Goal: Task Accomplishment & Management: Use online tool/utility

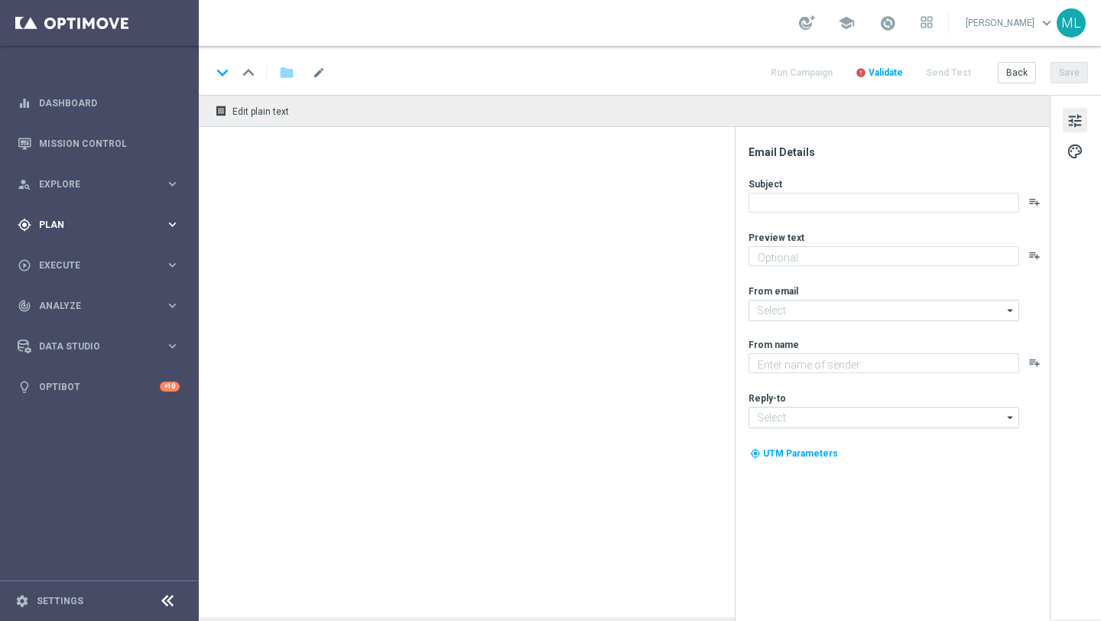
click at [173, 222] on icon "keyboard_arrow_right" at bounding box center [172, 224] width 15 height 15
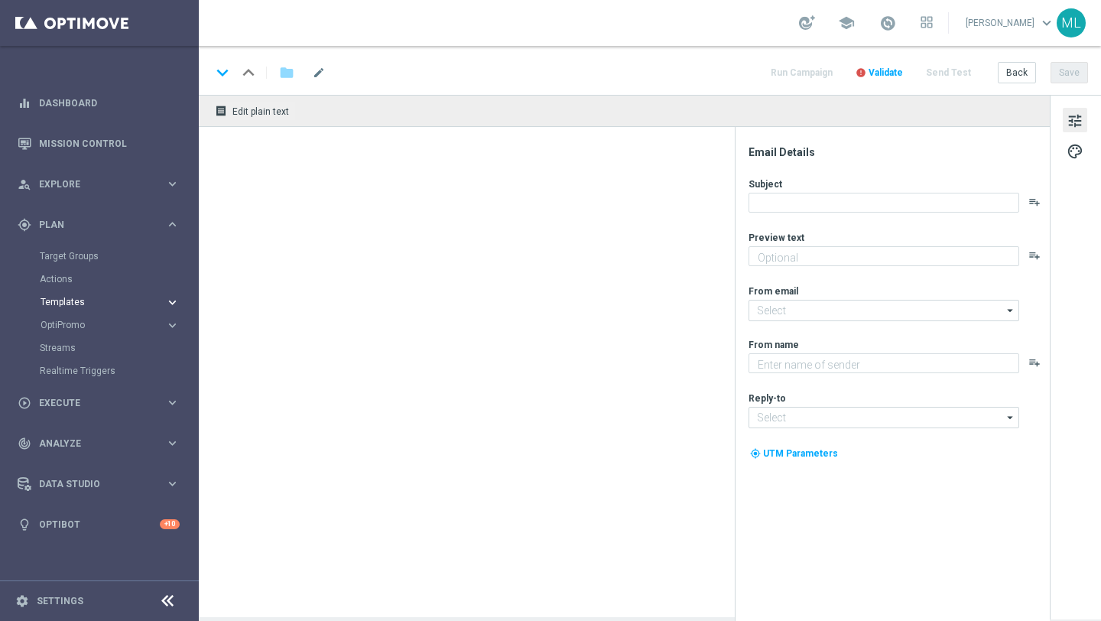
click at [146, 300] on span "Templates" at bounding box center [95, 301] width 109 height 9
click at [63, 323] on link "Optimail" at bounding box center [103, 325] width 112 height 12
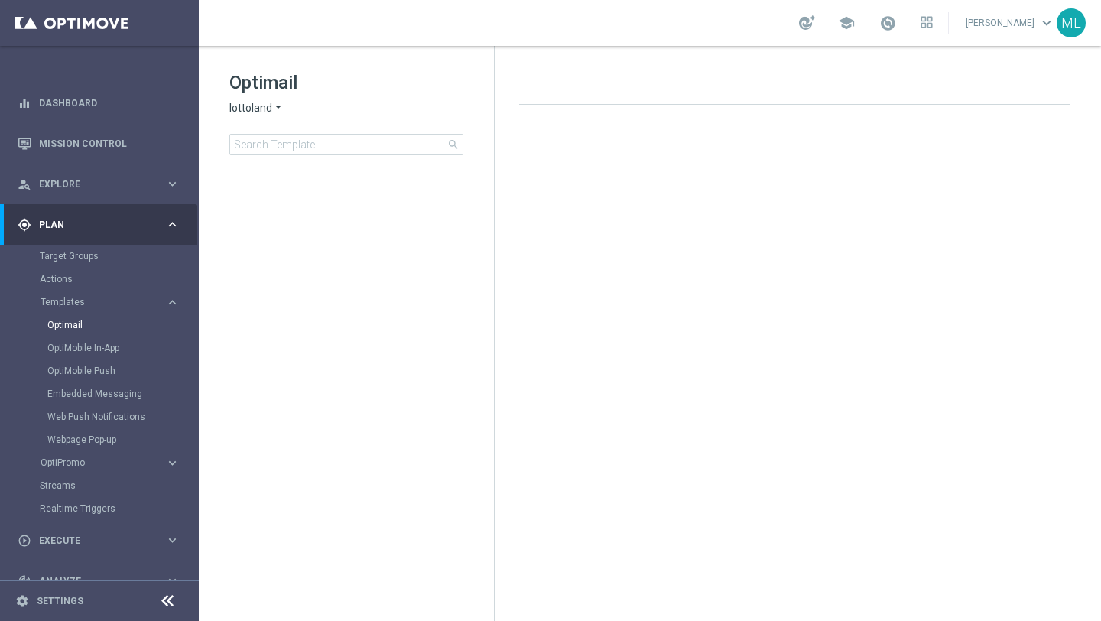
click at [274, 105] on icon "arrow_drop_down" at bounding box center [278, 108] width 12 height 15
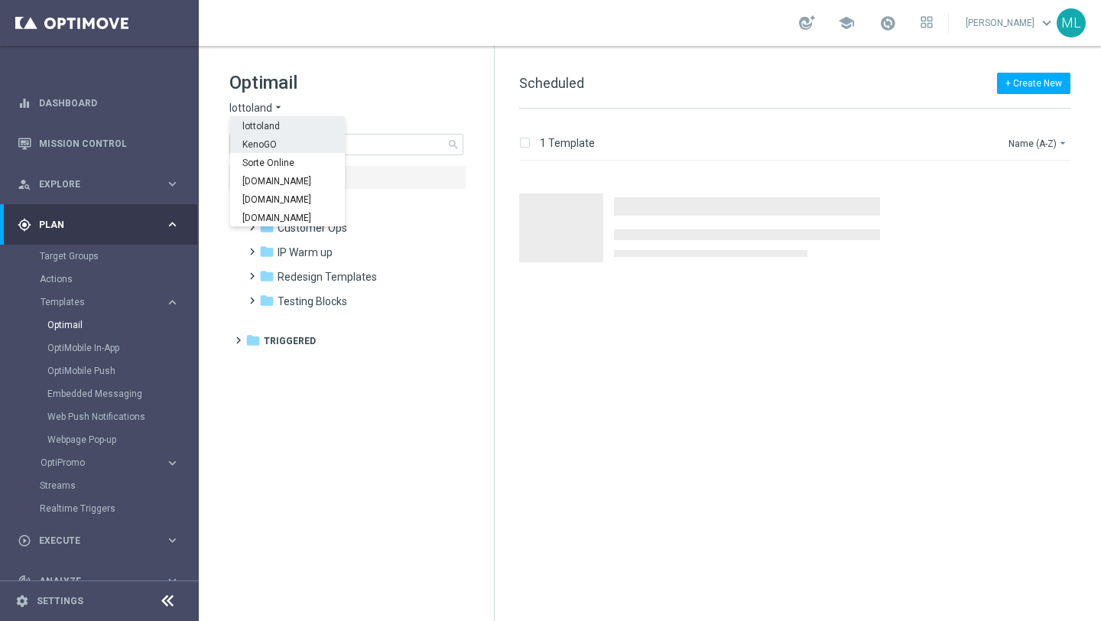
click at [0, 0] on span "KenoGO" at bounding box center [0, 0] width 0 height 0
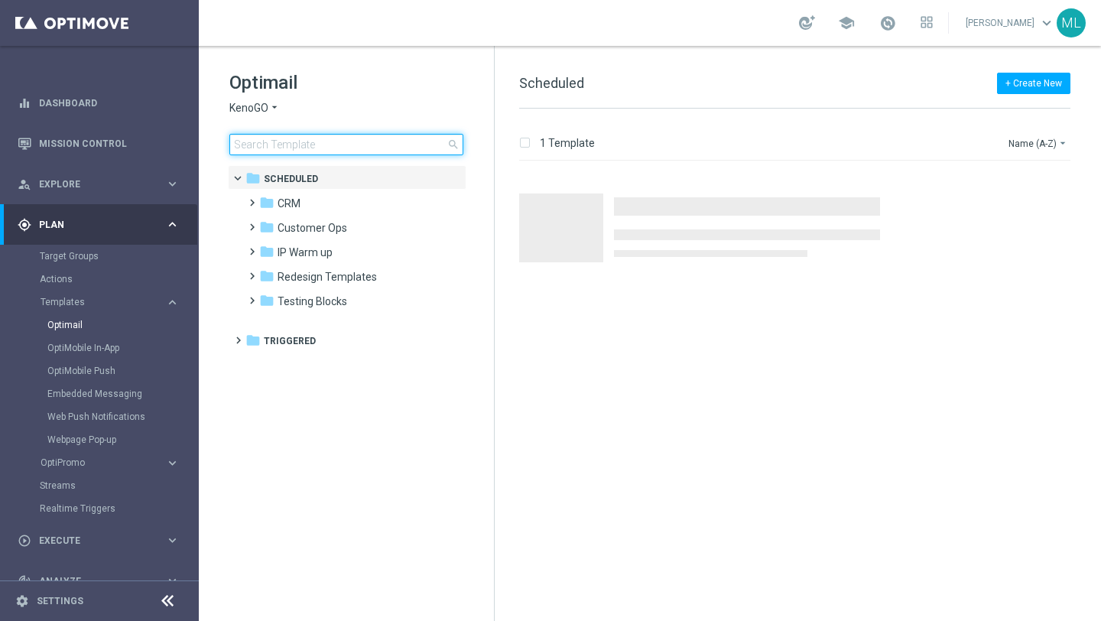
click at [282, 145] on input at bounding box center [346, 144] width 234 height 21
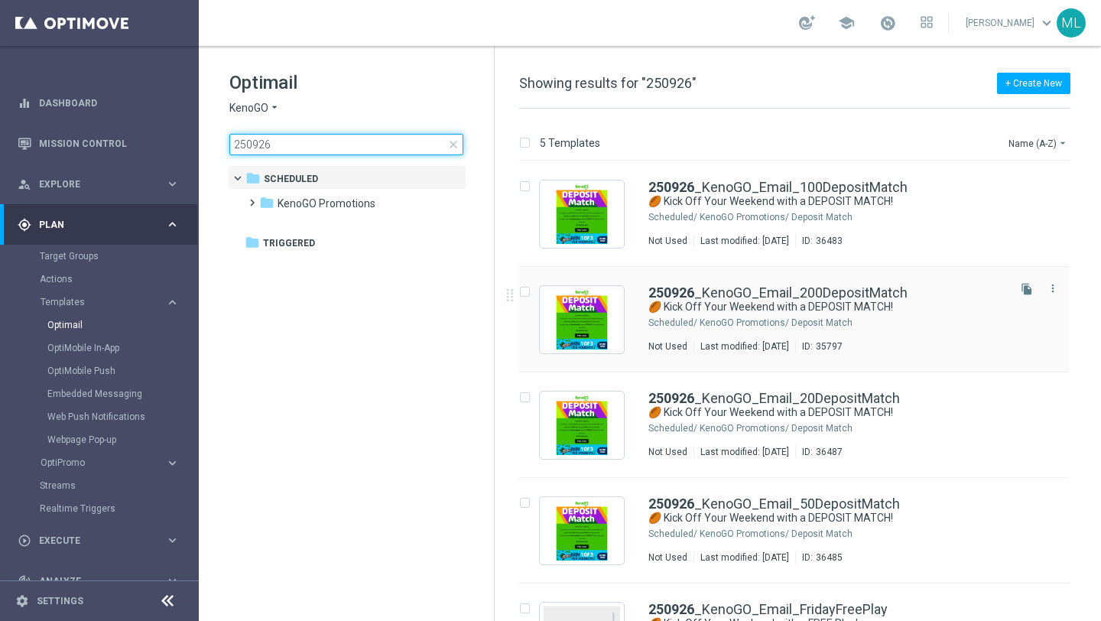
scroll to position [68, 0]
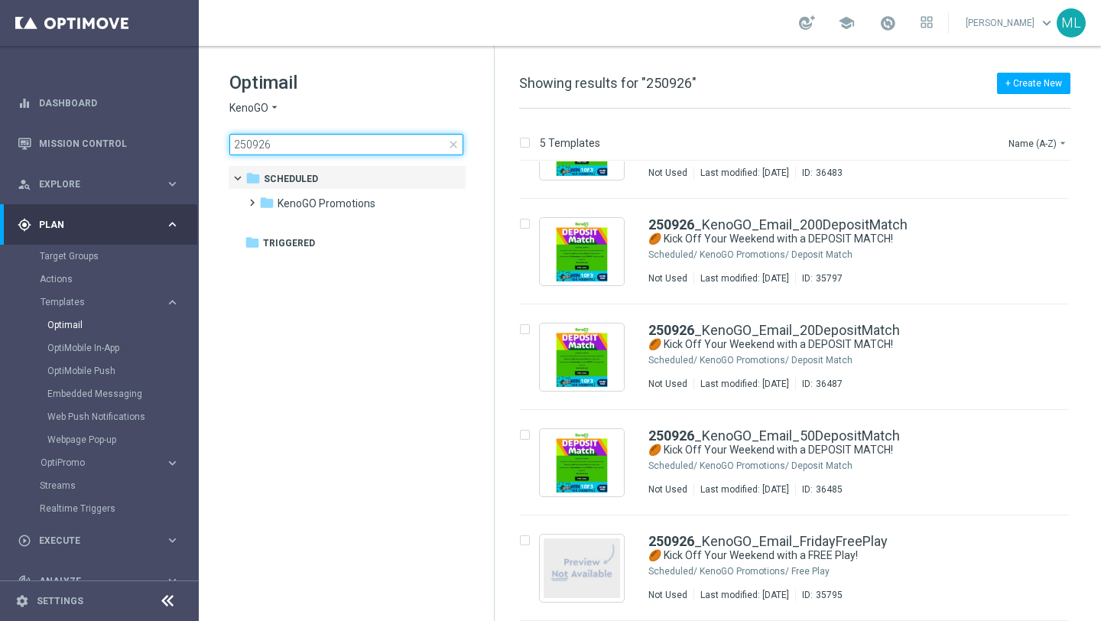
type input "250926"
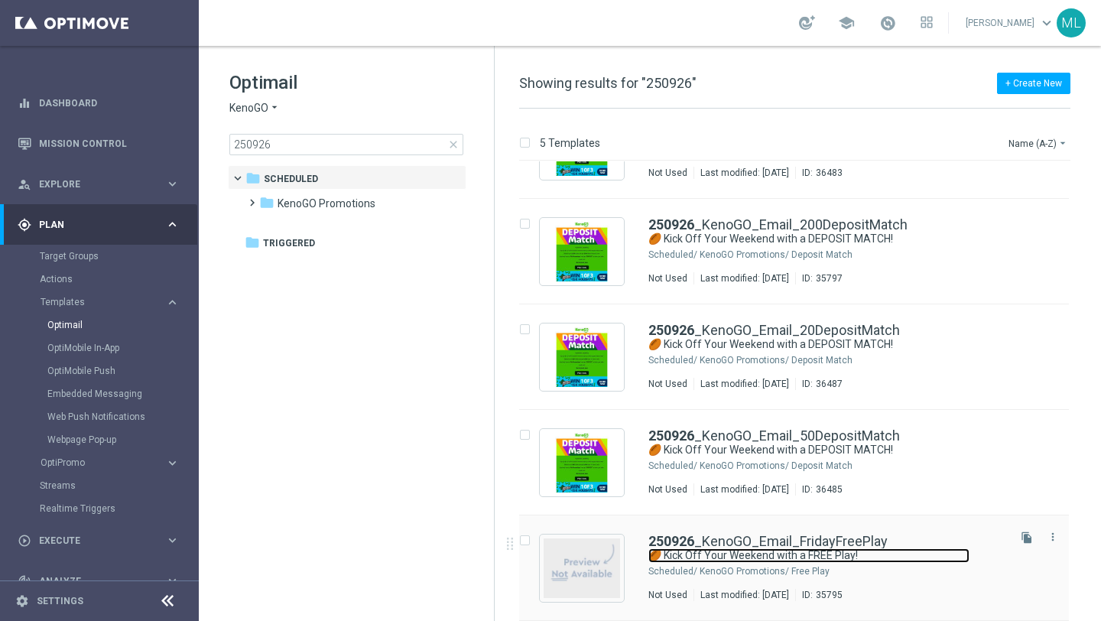
click at [731, 558] on link "🏉 Kick Off Your Weekend with a FREE Play!" at bounding box center [808, 555] width 321 height 15
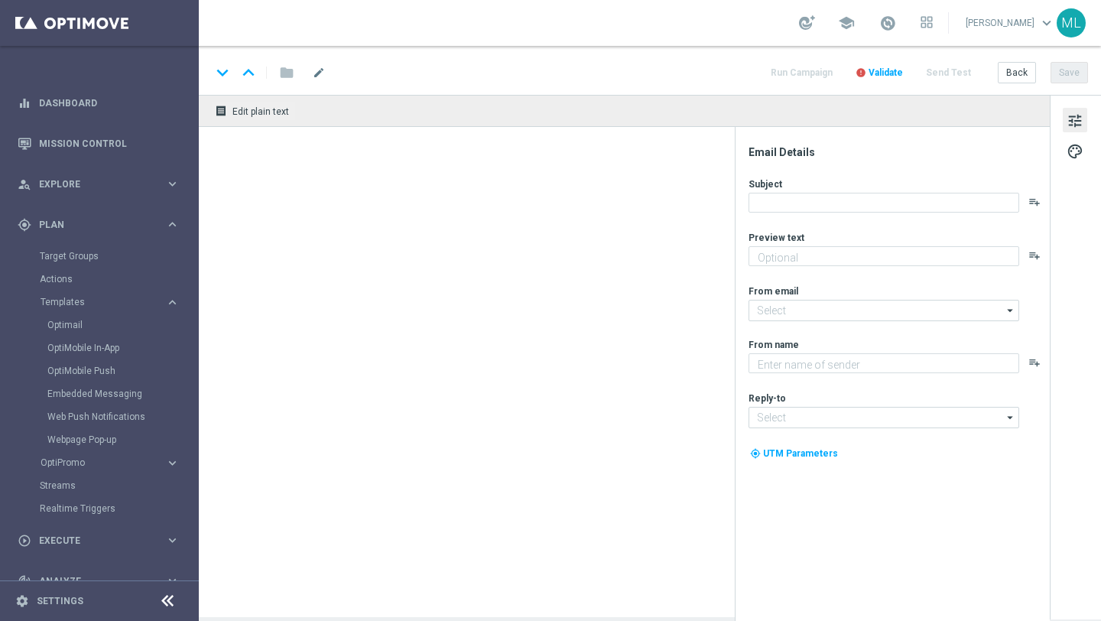
type textarea "Gear up for an exciting Friday with us!"
type input "mail@crm.kenogo.com.au"
type textarea "KenoGO"
type input "support@kenogo.com.au"
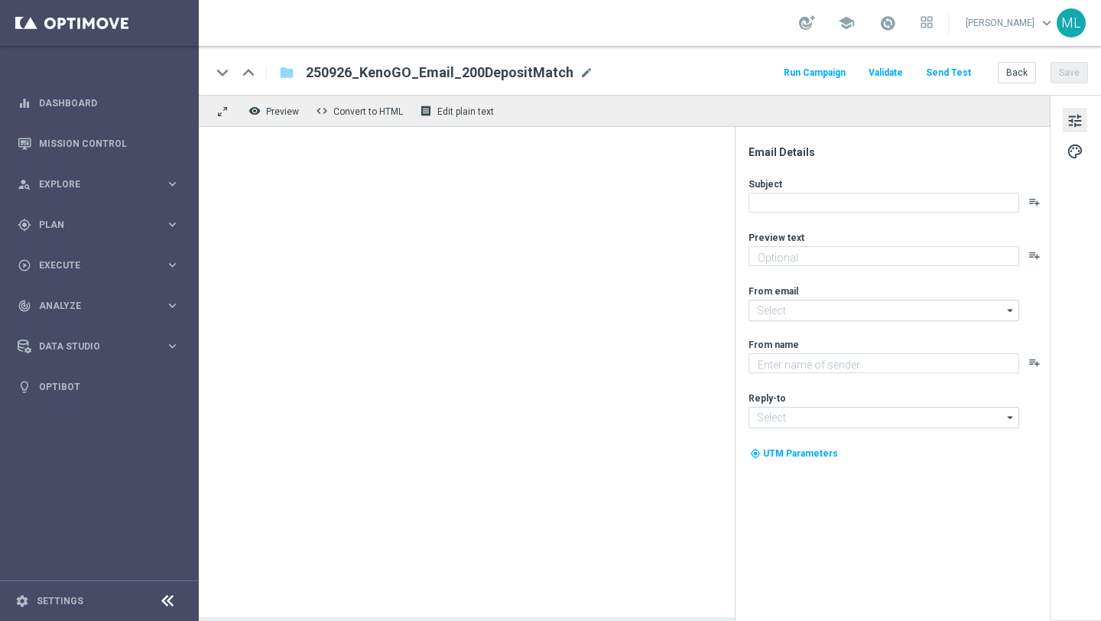
type textarea "Gear up for an exciting Friday with us!"
type textarea "KenoGO"
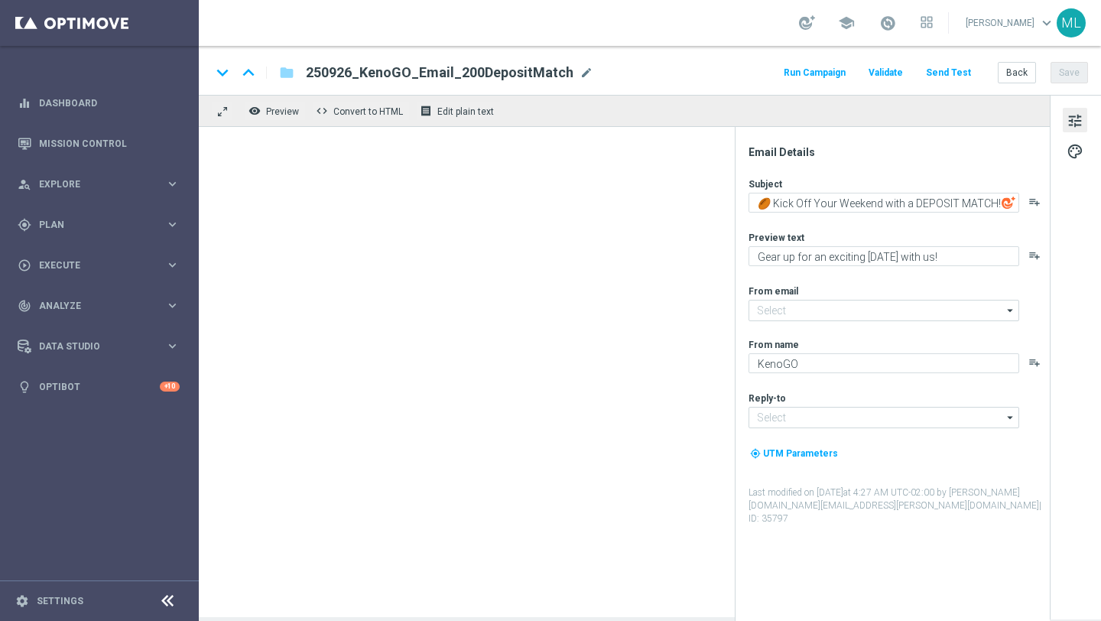
type input "mail@crm.kenogo.com.au"
type input "support@kenogo.com.au"
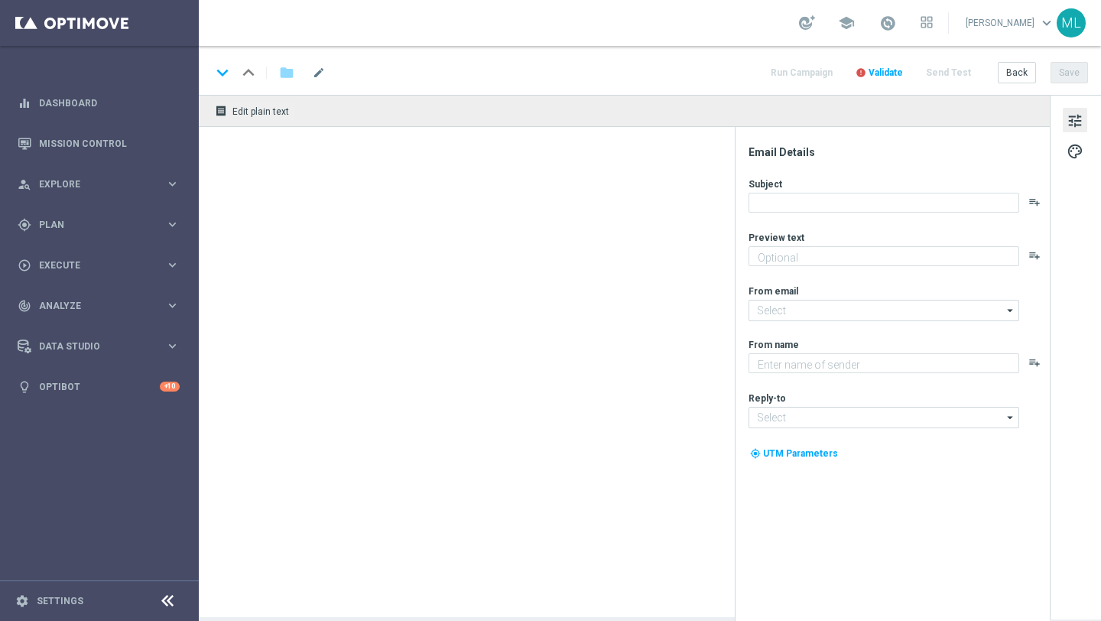
type textarea "Enjoy a 100% Deposit Match [DATE]!"
type textarea "KenoGO"
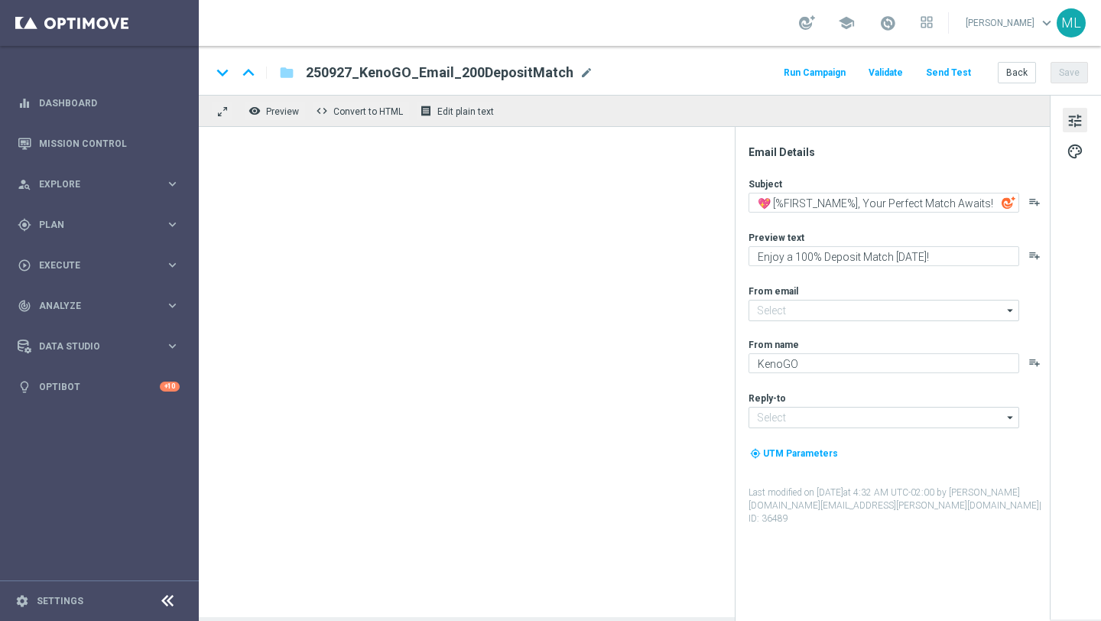
type input "[EMAIL_ADDRESS][DOMAIN_NAME]"
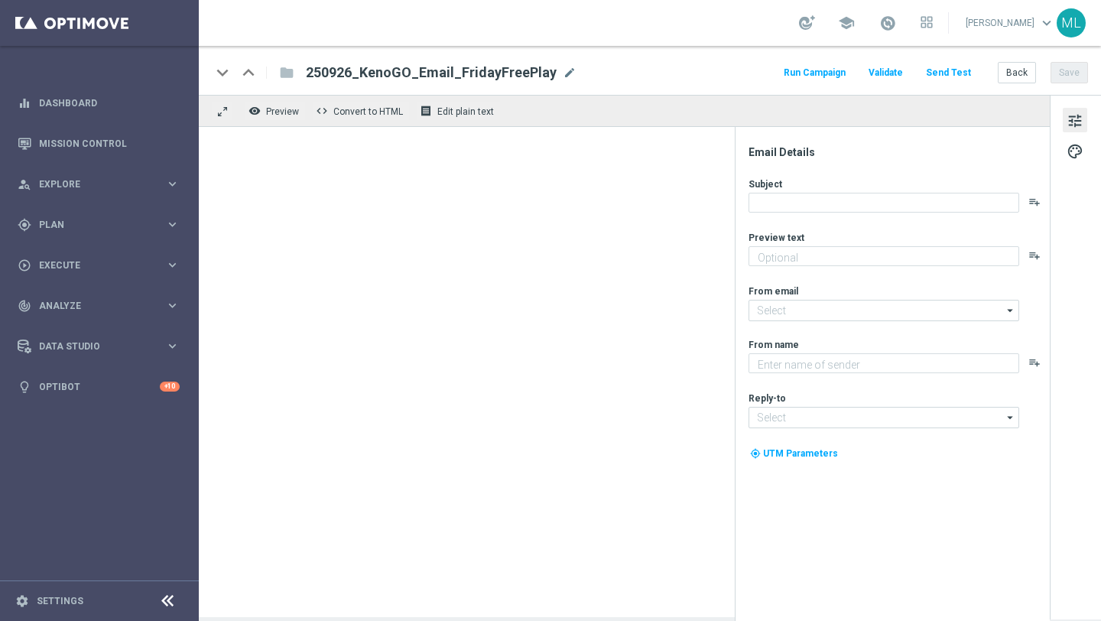
type textarea "Gear up for an exciting [DATE] with us!"
type textarea "KenoGO"
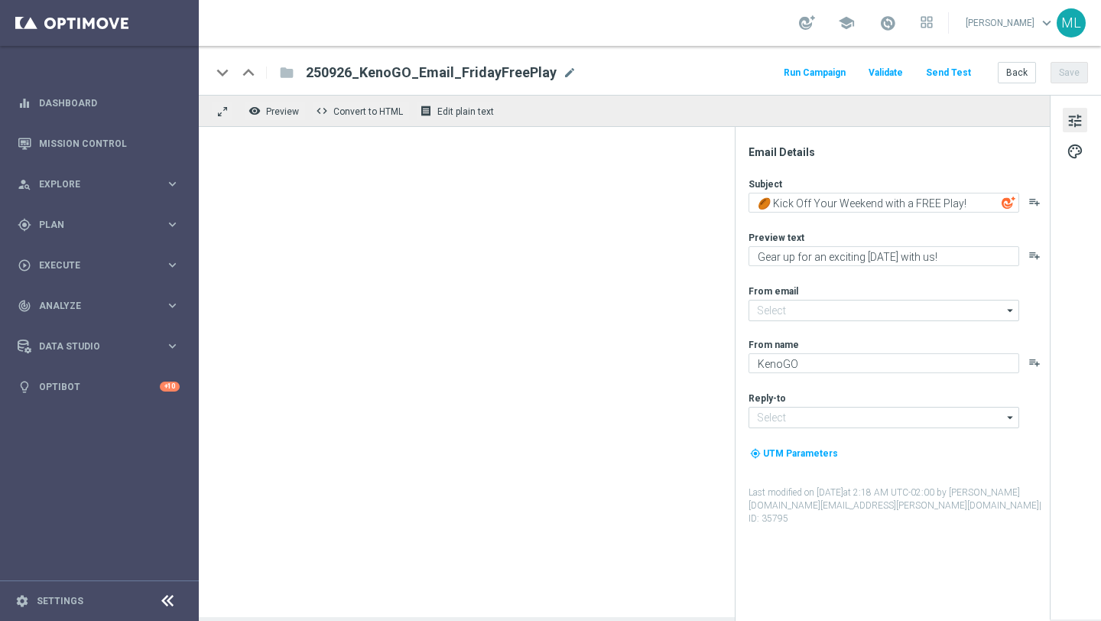
type input "[EMAIL_ADDRESS][DOMAIN_NAME]"
